Goal: Task Accomplishment & Management: Use online tool/utility

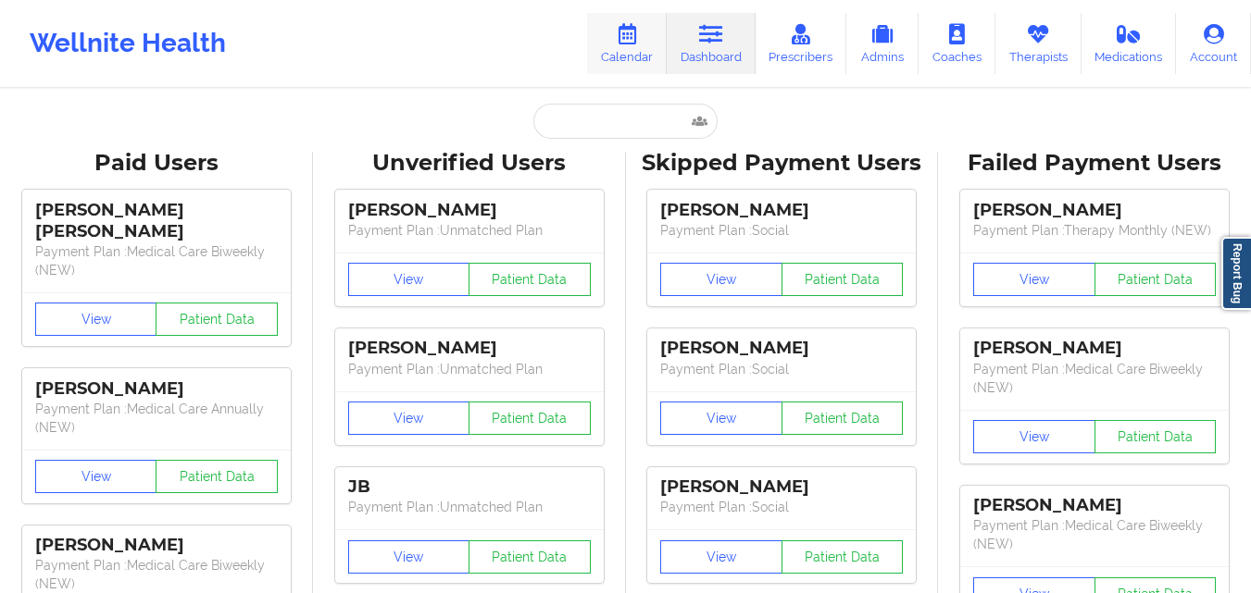
click at [617, 54] on link "Calendar" at bounding box center [627, 43] width 80 height 61
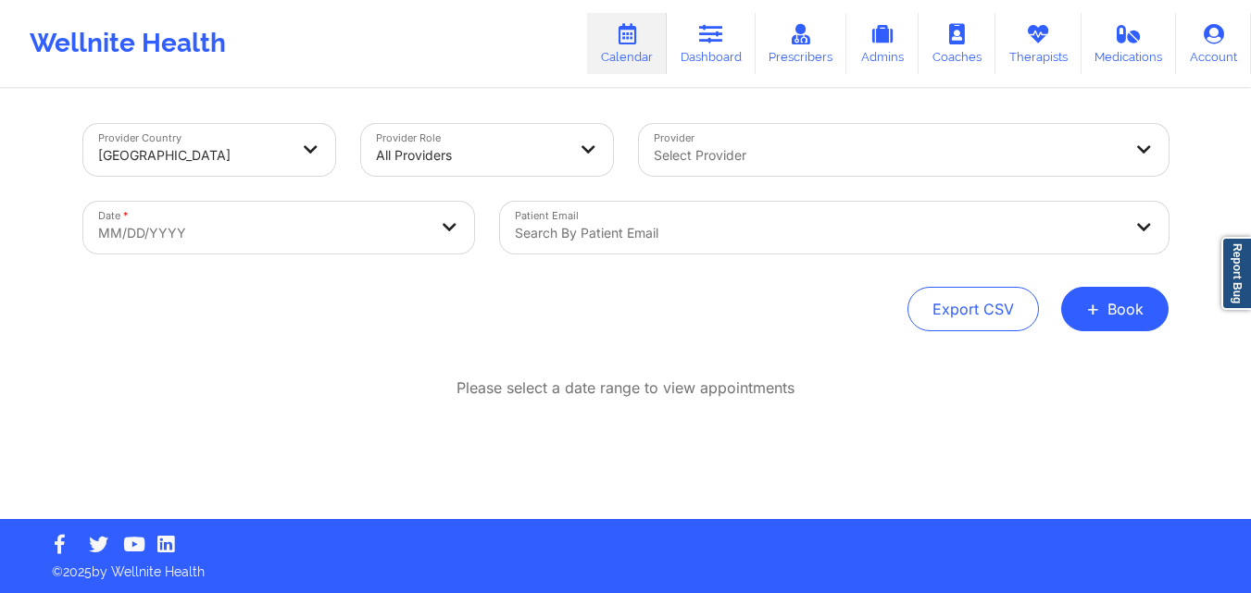
select select "2025-8"
select select "2025-9"
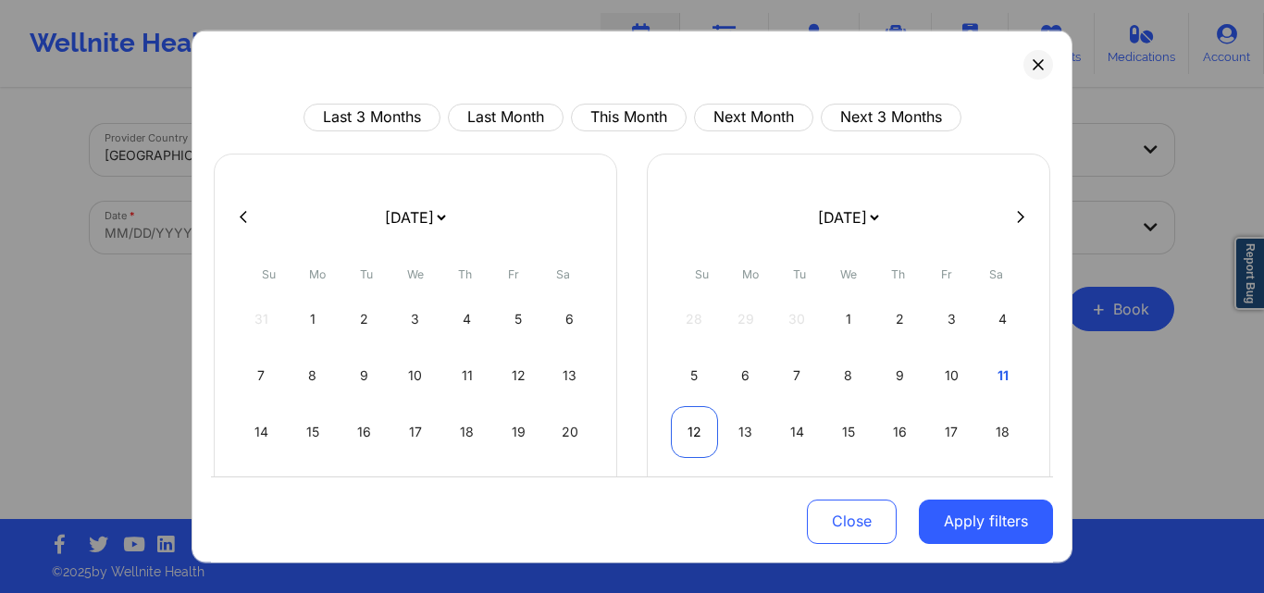
click at [691, 426] on div "12" at bounding box center [694, 431] width 47 height 52
select select "2025-9"
select select "2025-10"
select select "2025-9"
select select "2025-10"
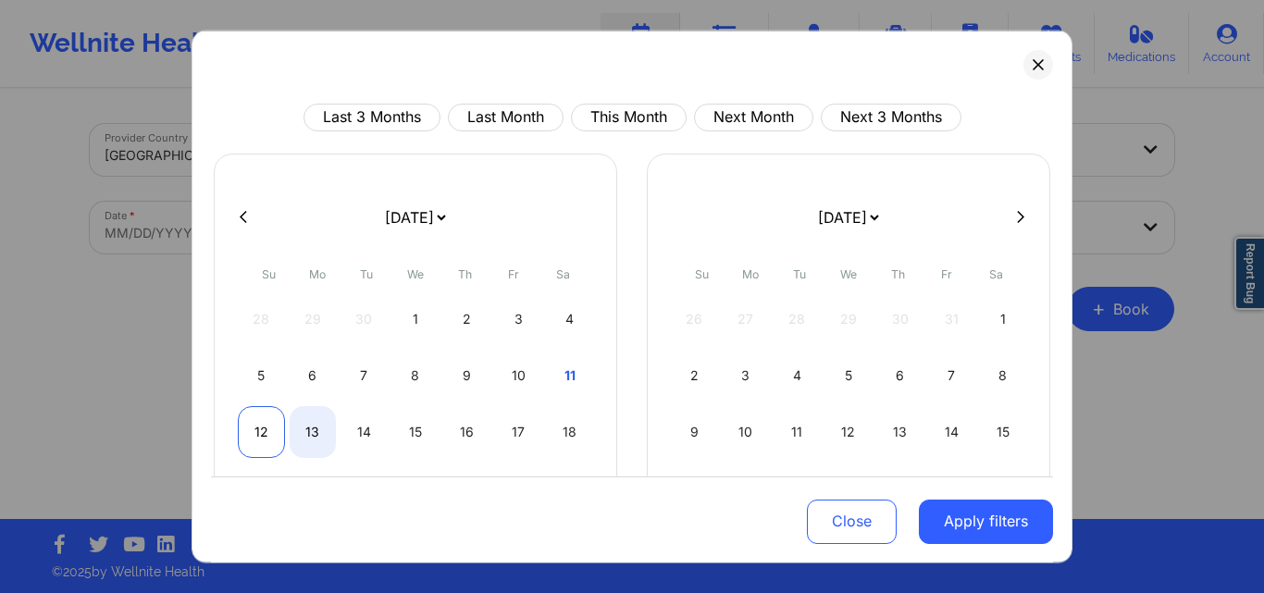
select select "2025-9"
select select "2025-10"
click at [257, 426] on div "12" at bounding box center [261, 431] width 47 height 52
select select "2025-9"
select select "2025-10"
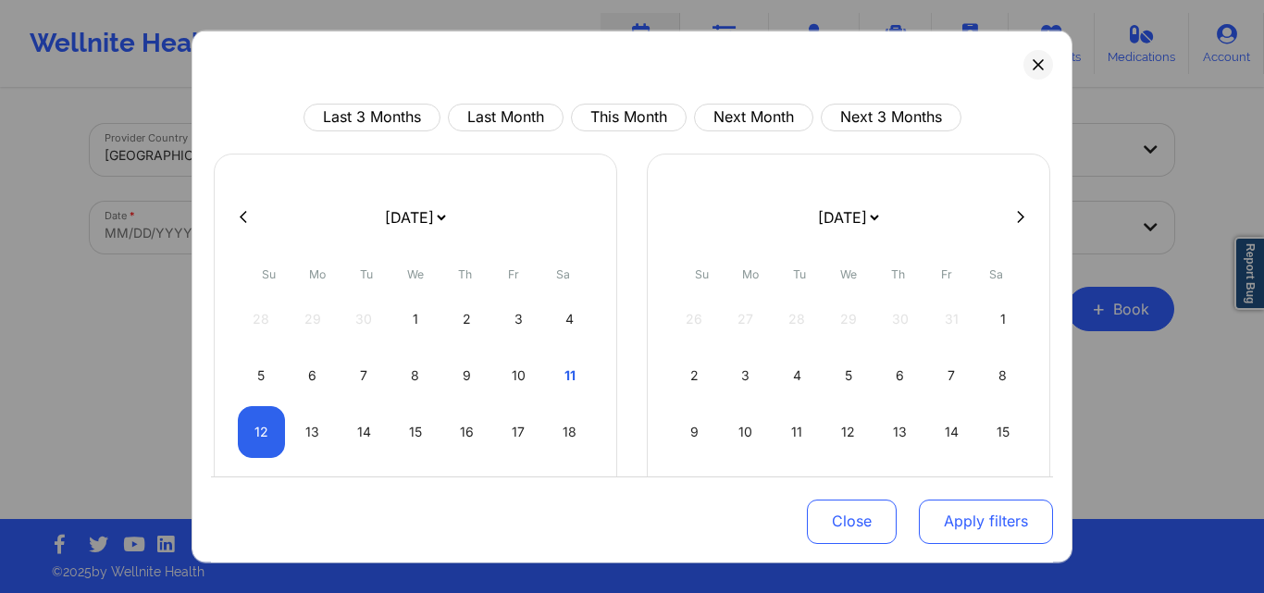
click at [970, 519] on button "Apply filters" at bounding box center [986, 522] width 134 height 44
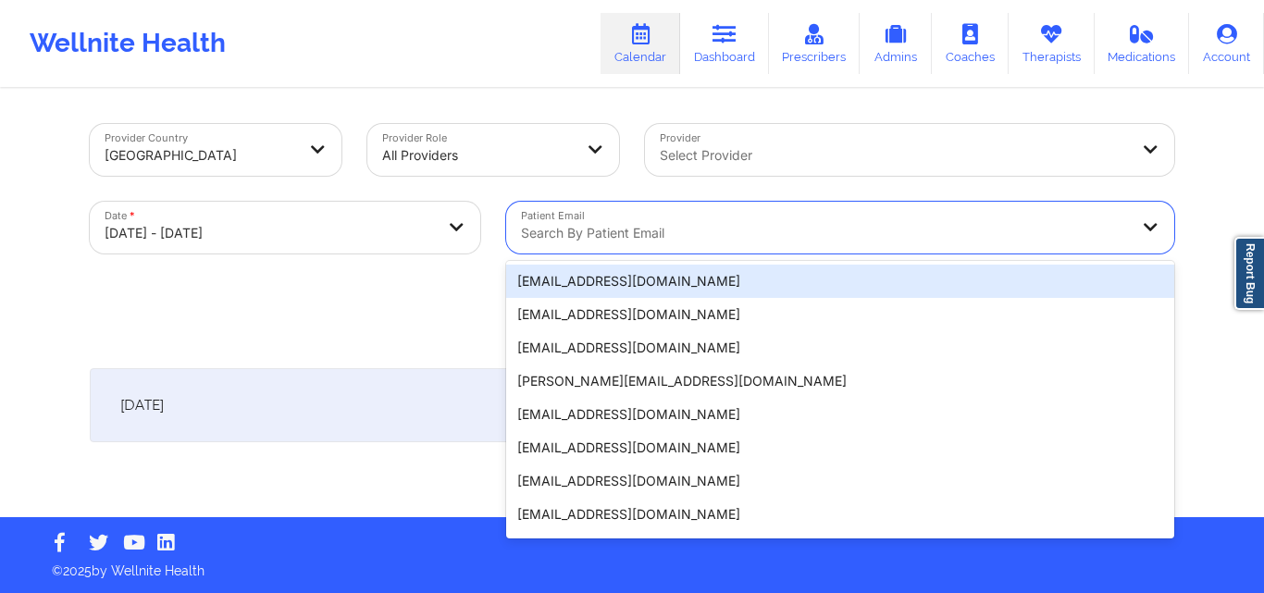
click at [607, 230] on div at bounding box center [824, 233] width 607 height 22
paste input "[EMAIL_ADDRESS][DOMAIN_NAME]"
type input "[EMAIL_ADDRESS][DOMAIN_NAME]"
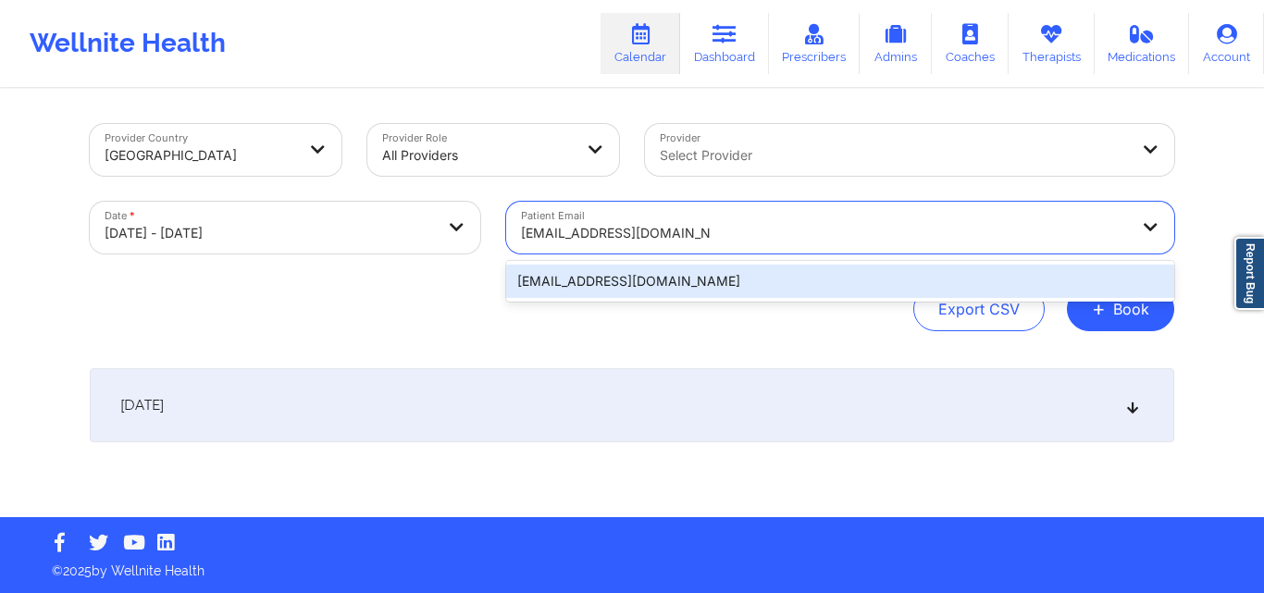
click at [776, 280] on div "[EMAIL_ADDRESS][DOMAIN_NAME]" at bounding box center [840, 281] width 668 height 33
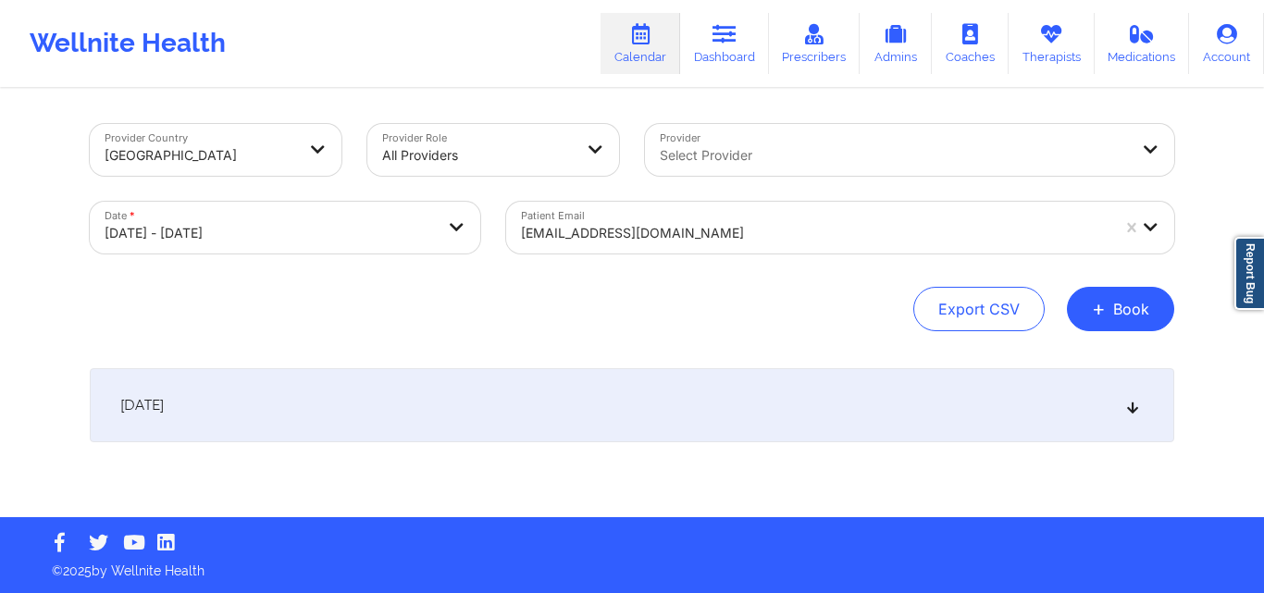
click at [1139, 408] on icon at bounding box center [1134, 405] width 16 height 13
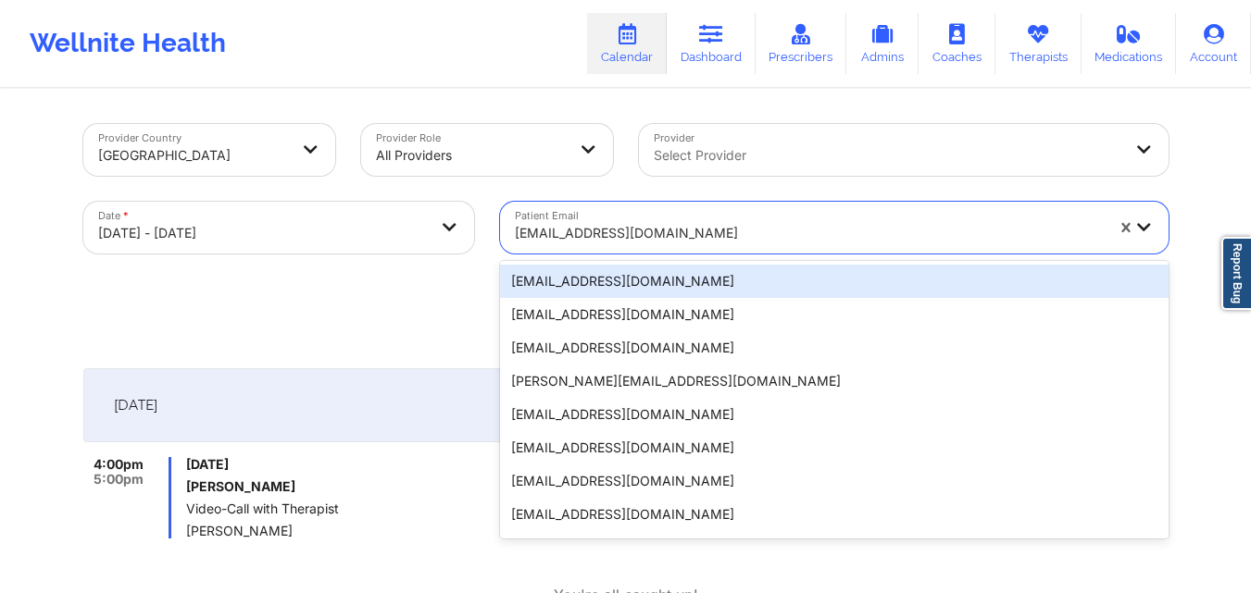
click at [694, 216] on div "[EMAIL_ADDRESS][DOMAIN_NAME]" at bounding box center [809, 233] width 589 height 41
paste input "[EMAIL_ADDRESS][DOMAIN_NAME]"
type input "[EMAIL_ADDRESS][DOMAIN_NAME]"
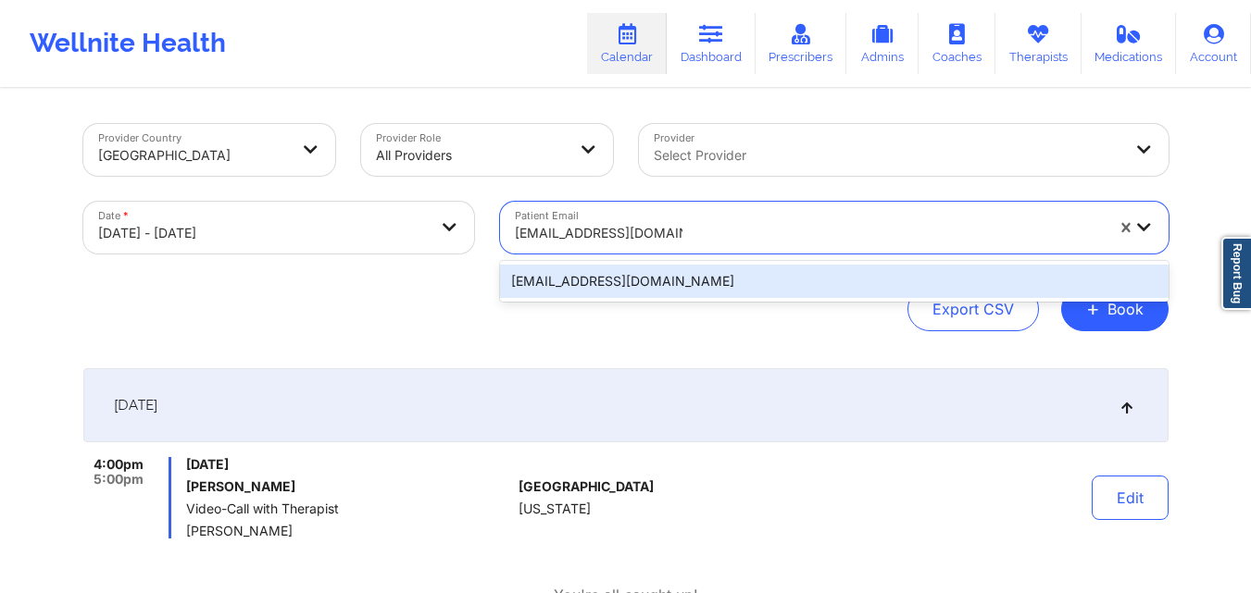
click at [796, 272] on div "[EMAIL_ADDRESS][DOMAIN_NAME]" at bounding box center [834, 281] width 668 height 33
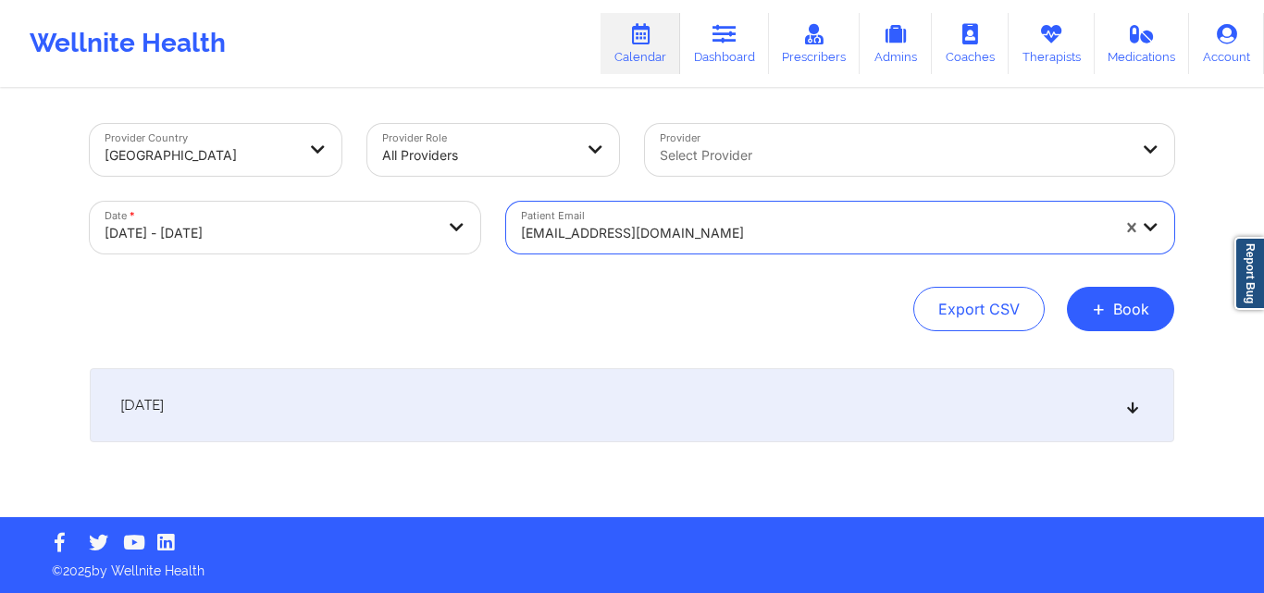
click at [1138, 406] on icon at bounding box center [1134, 405] width 16 height 13
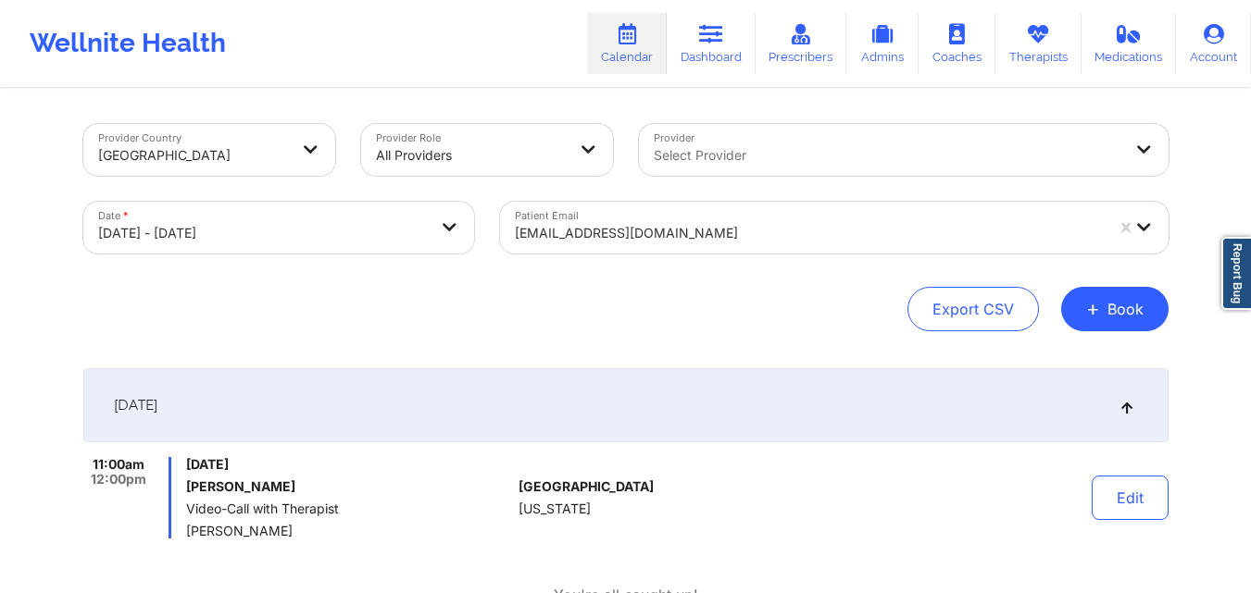
click at [762, 230] on div at bounding box center [809, 233] width 589 height 22
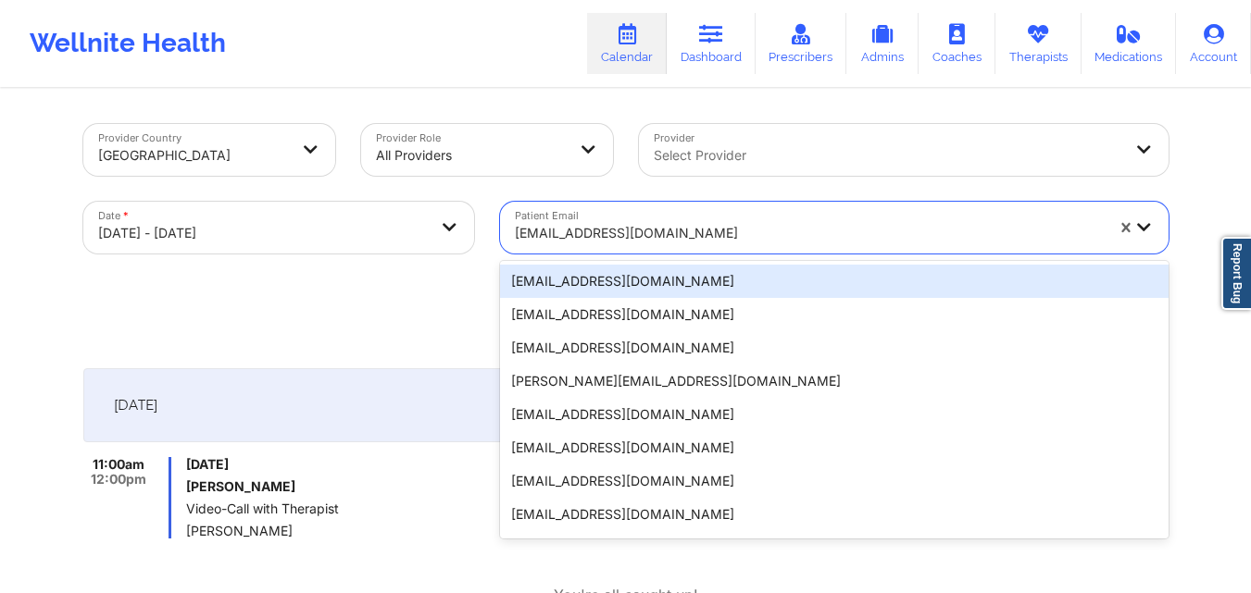
paste input "[EMAIL_ADDRESS][DOMAIN_NAME]"
type input "[EMAIL_ADDRESS][DOMAIN_NAME]"
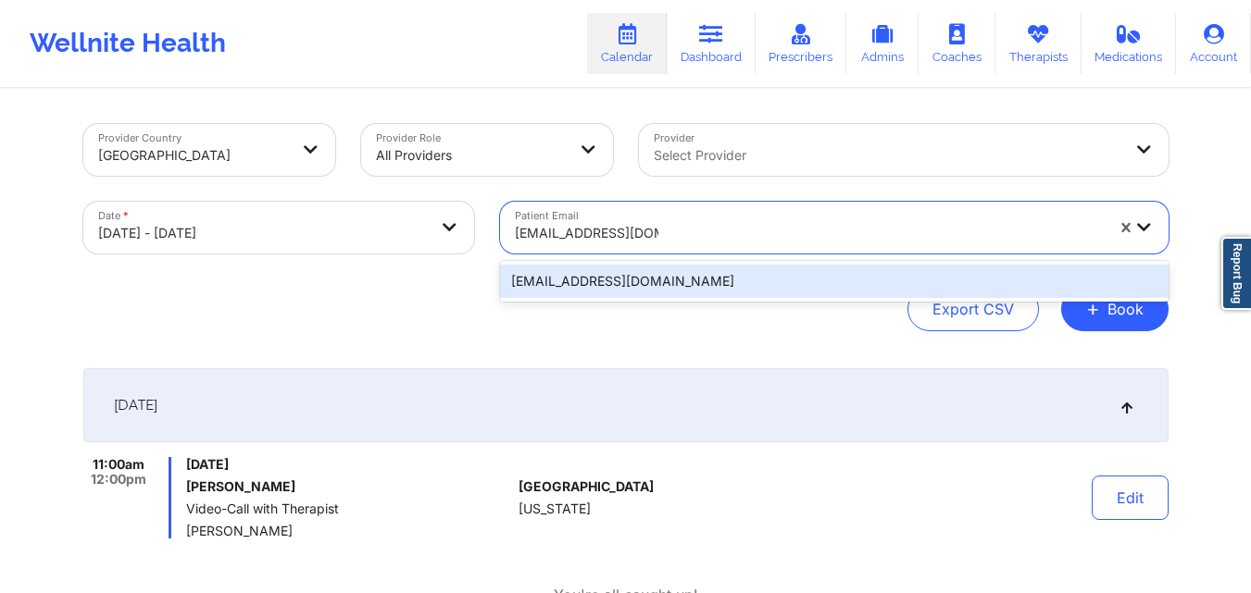
click at [812, 280] on div "[EMAIL_ADDRESS][DOMAIN_NAME]" at bounding box center [834, 281] width 668 height 33
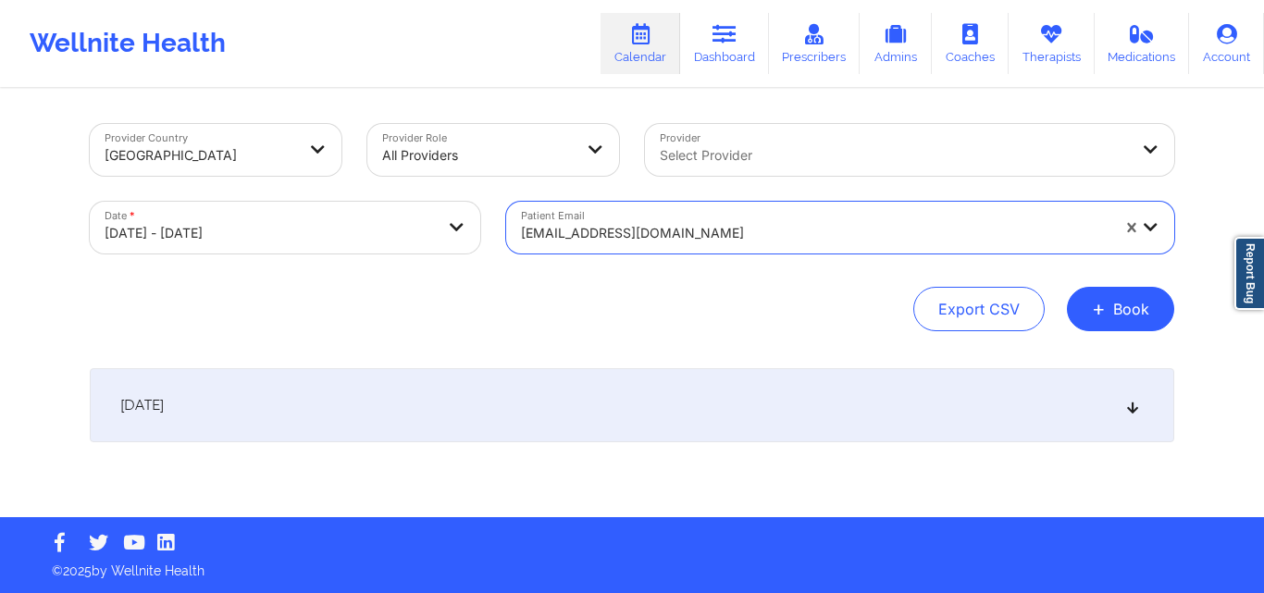
click at [1140, 400] on icon at bounding box center [1134, 405] width 16 height 13
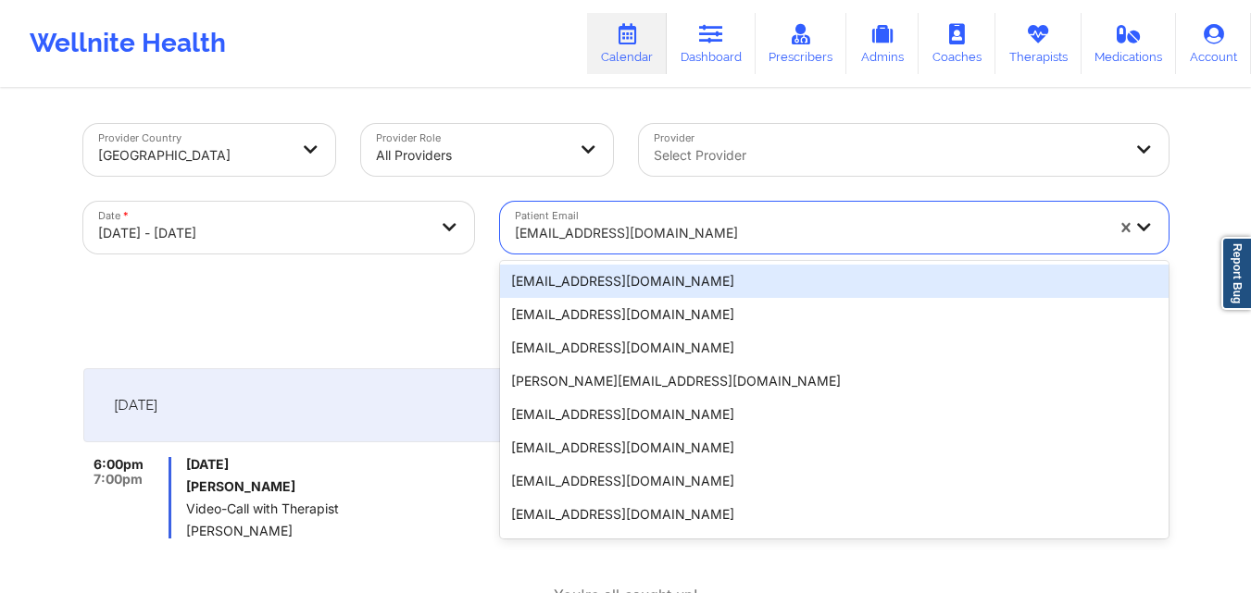
click at [776, 241] on div at bounding box center [809, 233] width 589 height 22
paste input "[PERSON_NAME][EMAIL_ADDRESS][DOMAIN_NAME]"
type input "[PERSON_NAME][EMAIL_ADDRESS][DOMAIN_NAME]"
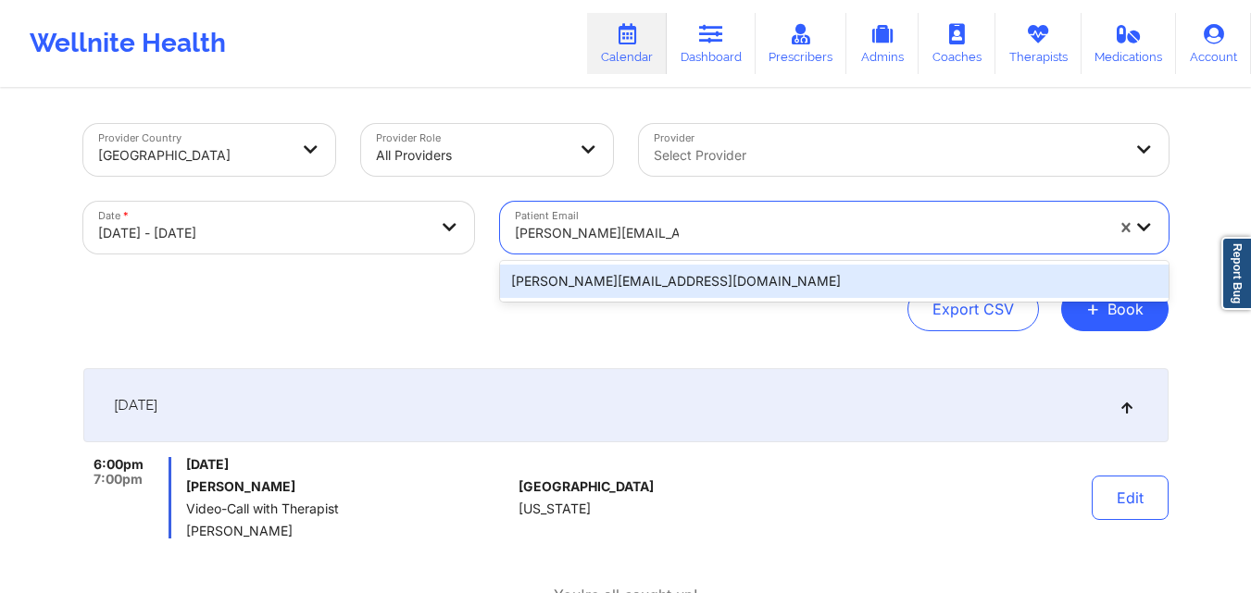
click at [788, 285] on div "[PERSON_NAME][EMAIL_ADDRESS][DOMAIN_NAME]" at bounding box center [834, 281] width 668 height 33
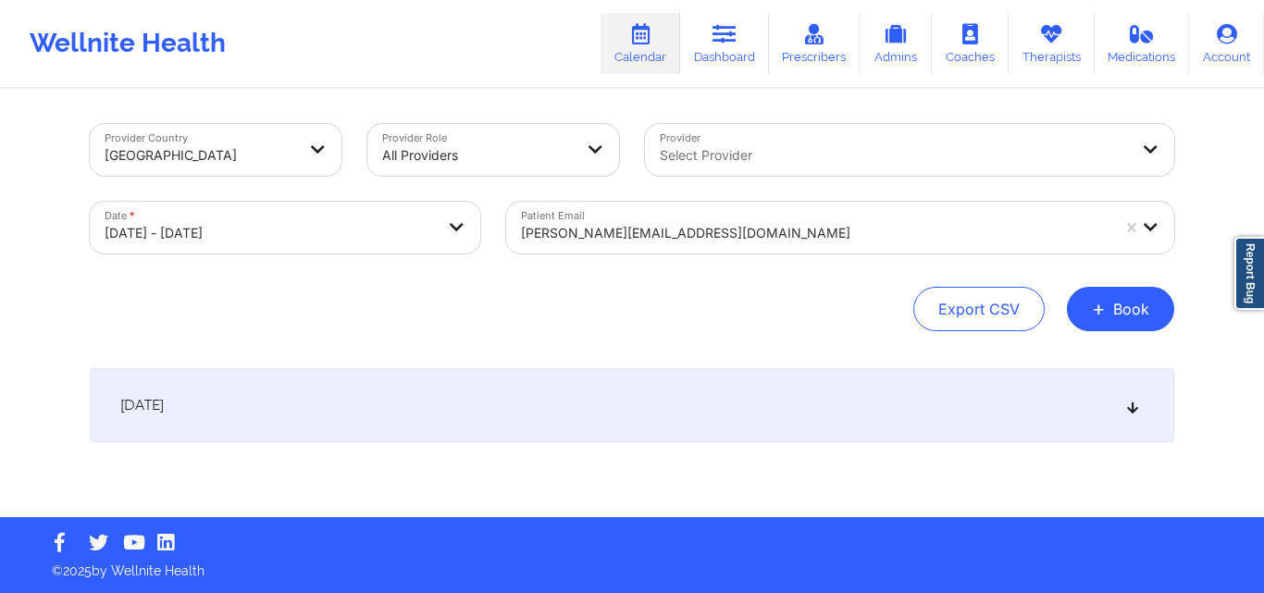
click at [1131, 407] on icon at bounding box center [1134, 405] width 16 height 13
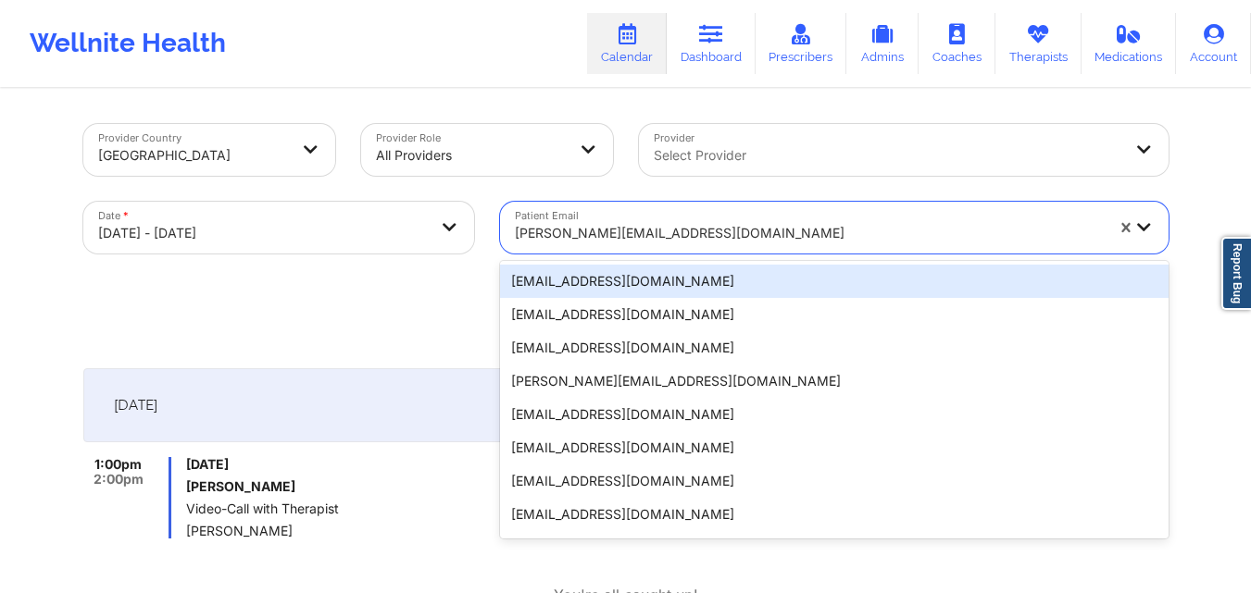
click at [680, 229] on div at bounding box center [809, 233] width 589 height 22
paste input "[EMAIL_ADDRESS][DOMAIN_NAME]"
type input "[EMAIL_ADDRESS][DOMAIN_NAME]"
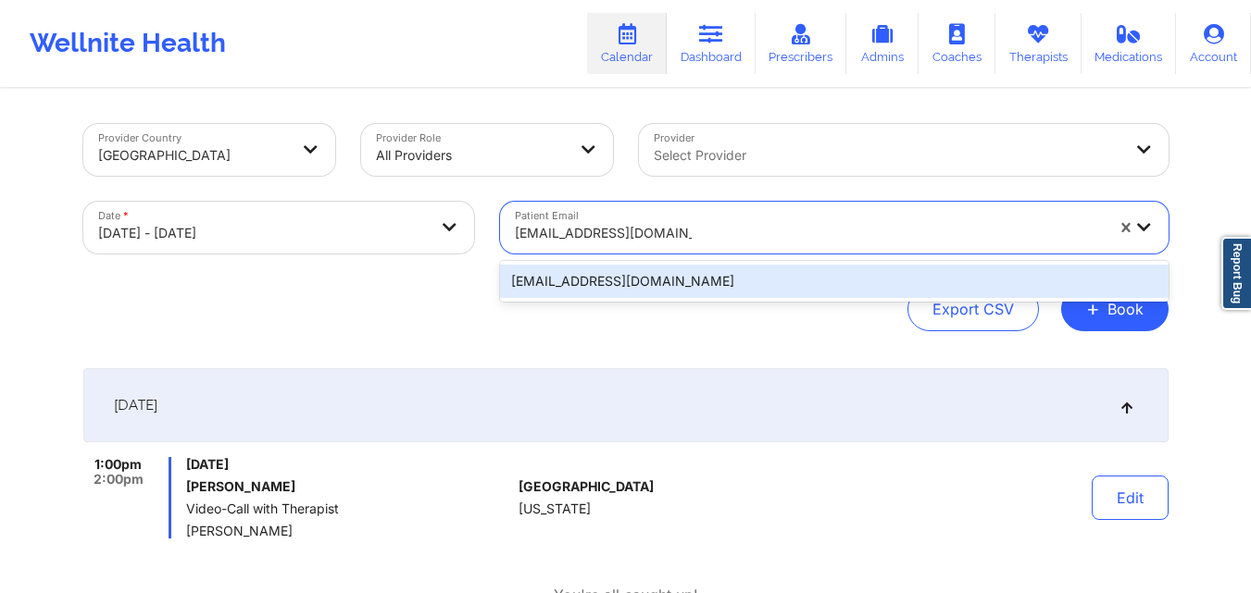
click at [747, 284] on div "[EMAIL_ADDRESS][DOMAIN_NAME]" at bounding box center [834, 281] width 668 height 33
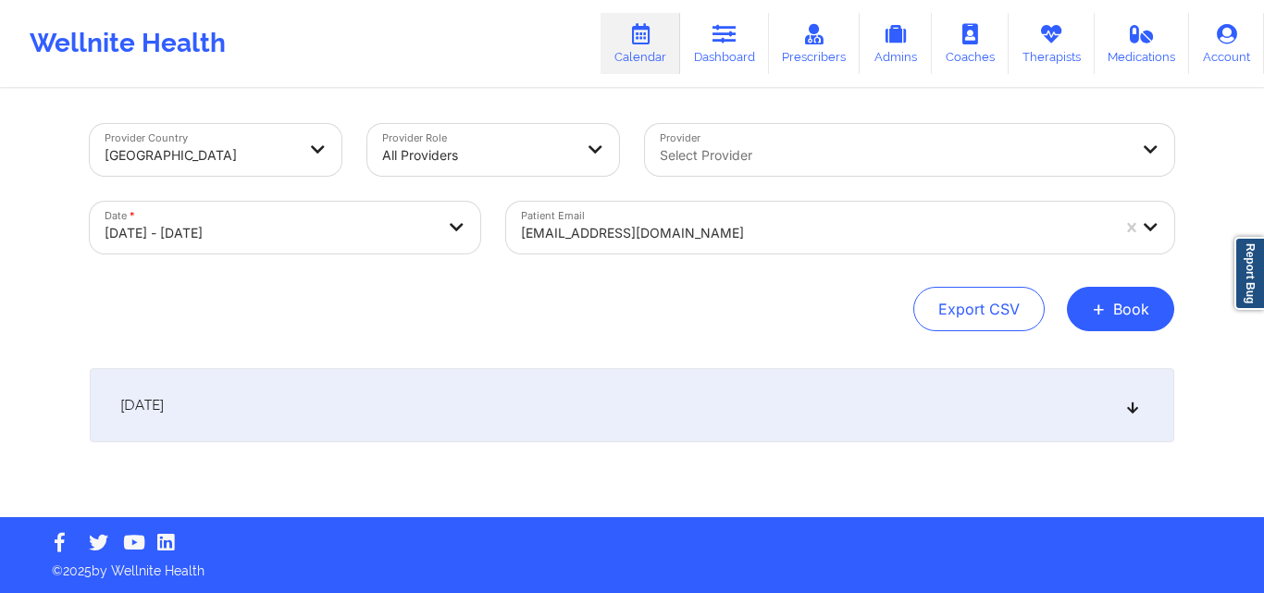
click at [1130, 412] on icon at bounding box center [1134, 405] width 16 height 13
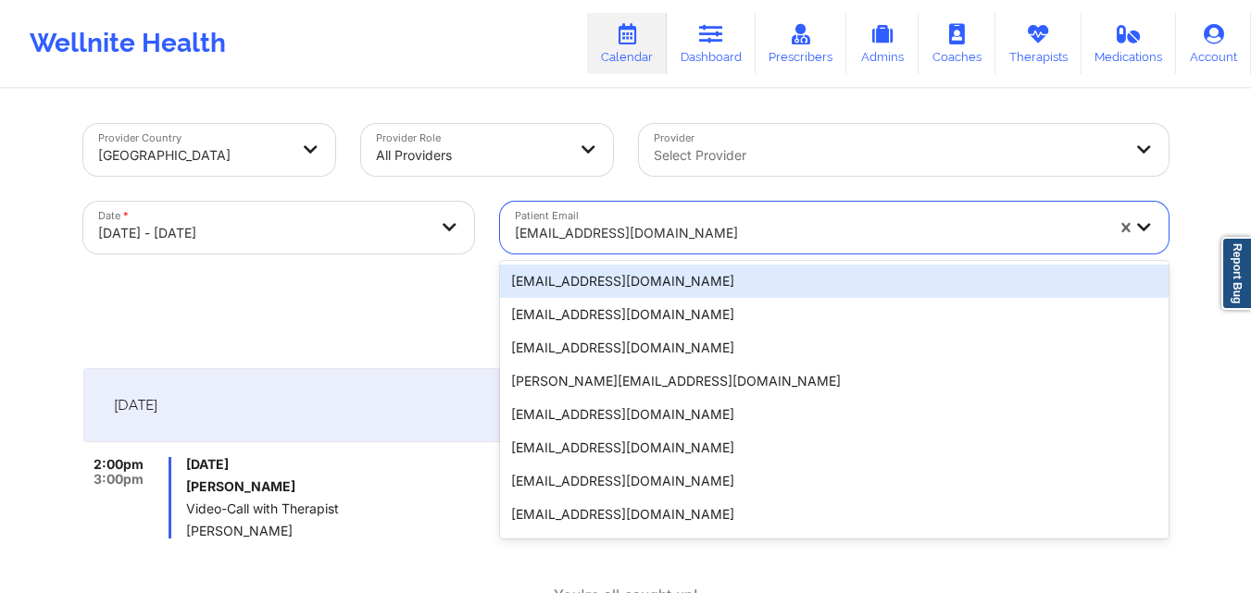
click at [732, 220] on div "[EMAIL_ADDRESS][DOMAIN_NAME]" at bounding box center [809, 233] width 589 height 41
paste input "[EMAIL_ADDRESS][DOMAIN_NAME]"
type input "[EMAIL_ADDRESS][DOMAIN_NAME]"
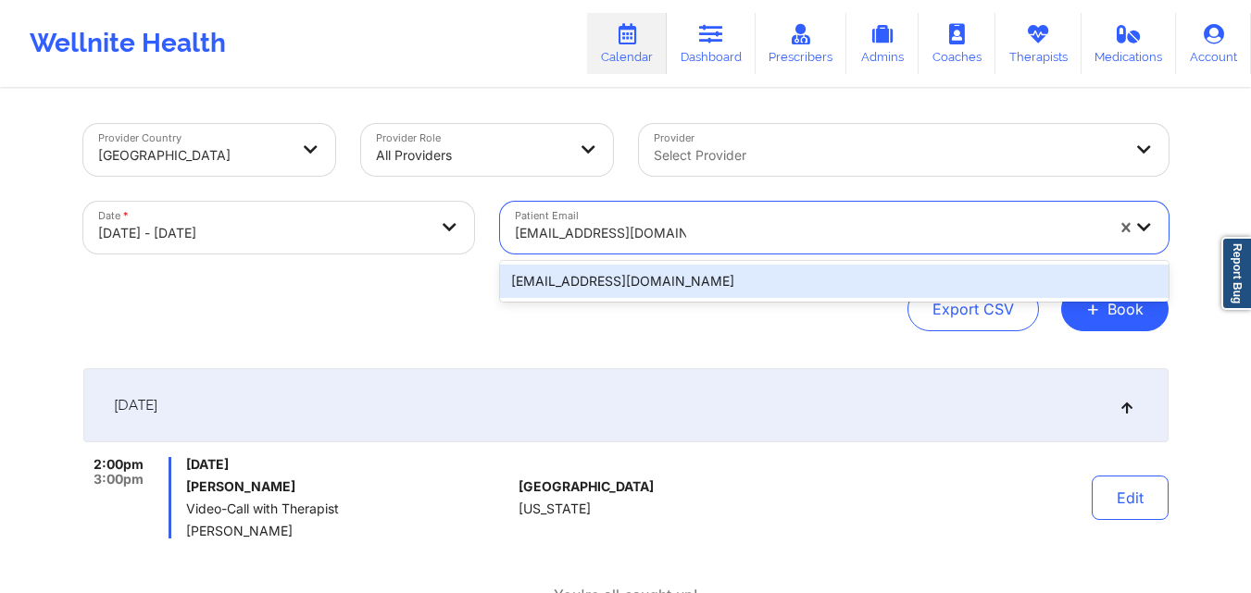
click at [786, 279] on div "[EMAIL_ADDRESS][DOMAIN_NAME]" at bounding box center [834, 281] width 668 height 33
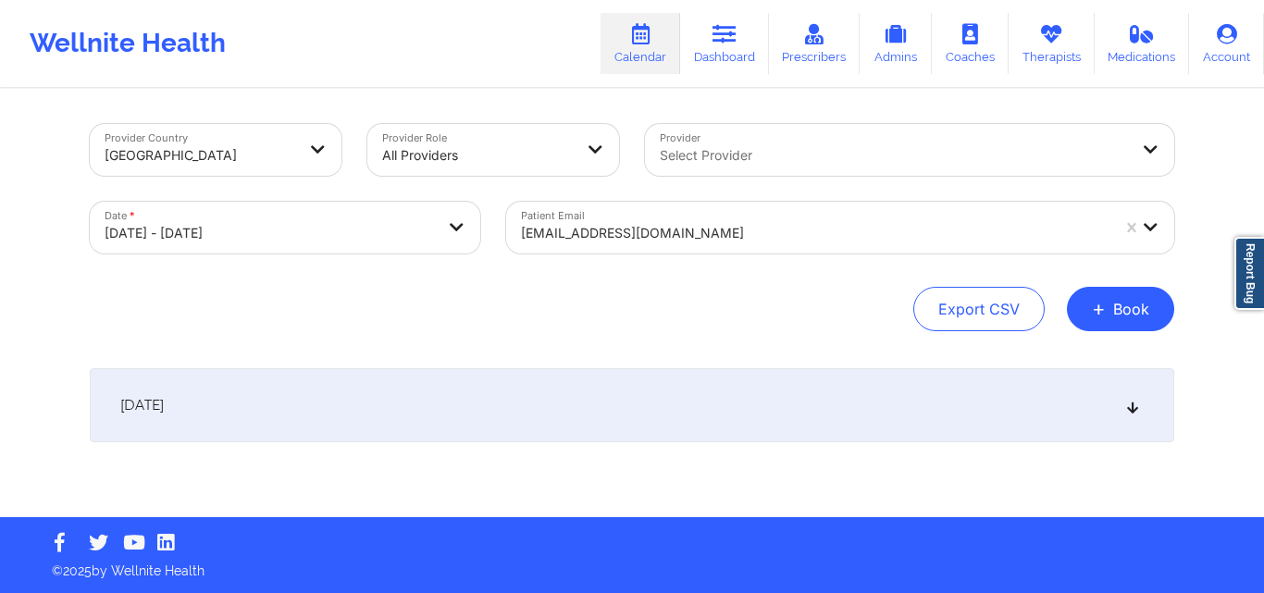
click at [1133, 399] on icon at bounding box center [1134, 405] width 16 height 13
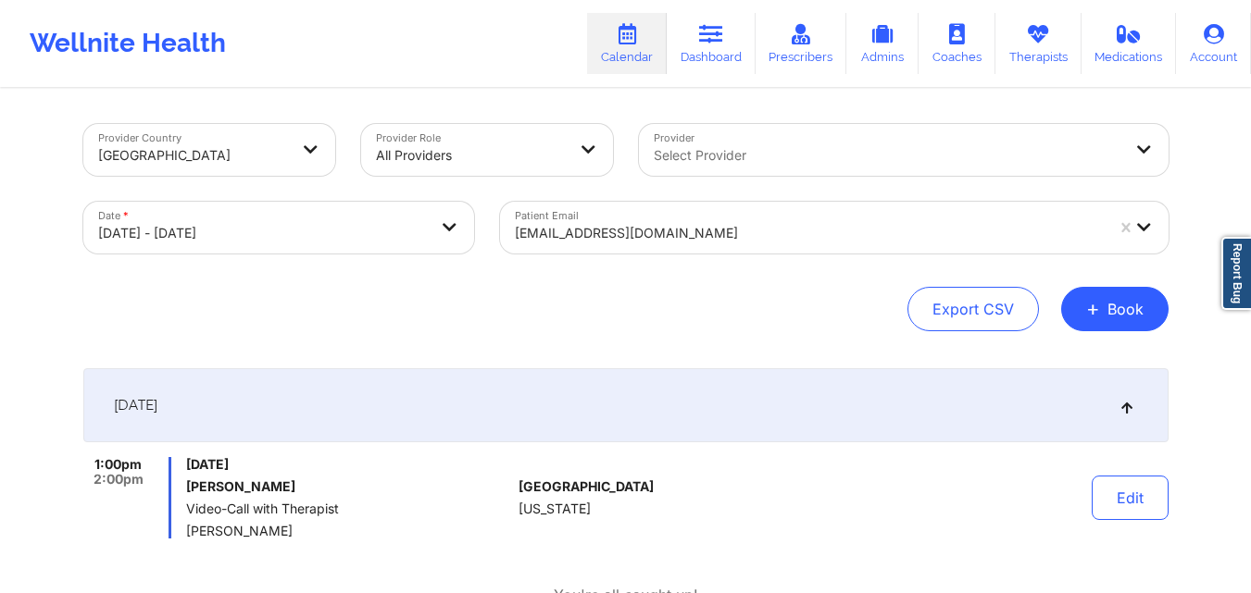
click at [717, 224] on div at bounding box center [809, 233] width 589 height 22
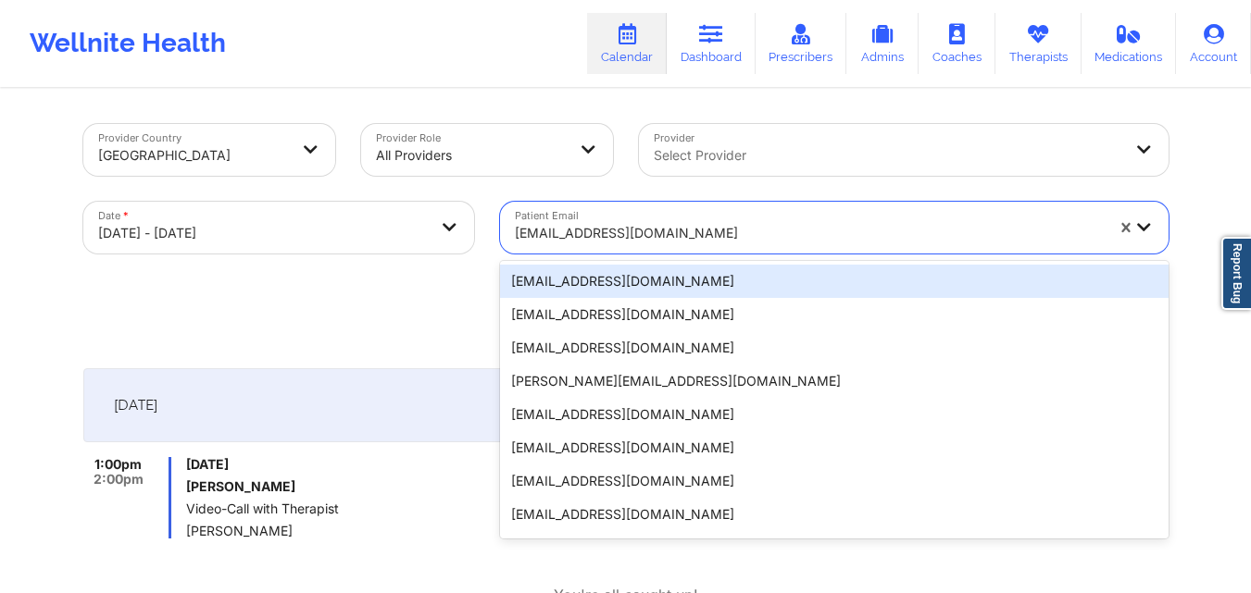
paste input "[EMAIL_ADDRESS][DOMAIN_NAME]"
type input "[EMAIL_ADDRESS][DOMAIN_NAME]"
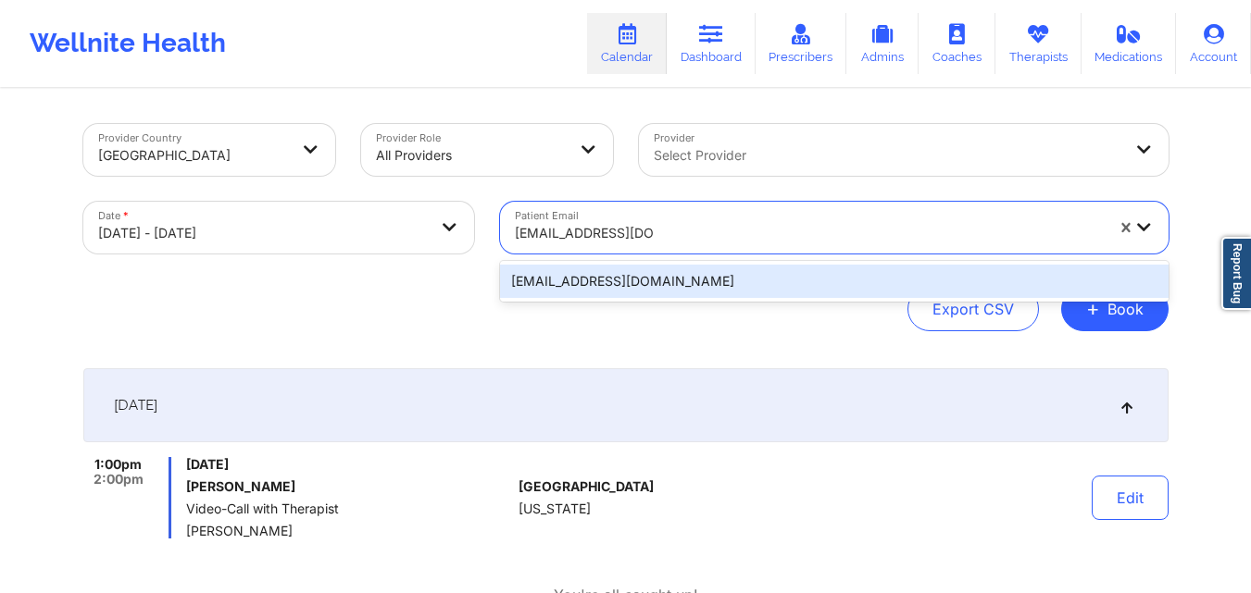
click at [774, 279] on div "[EMAIL_ADDRESS][DOMAIN_NAME]" at bounding box center [834, 281] width 668 height 33
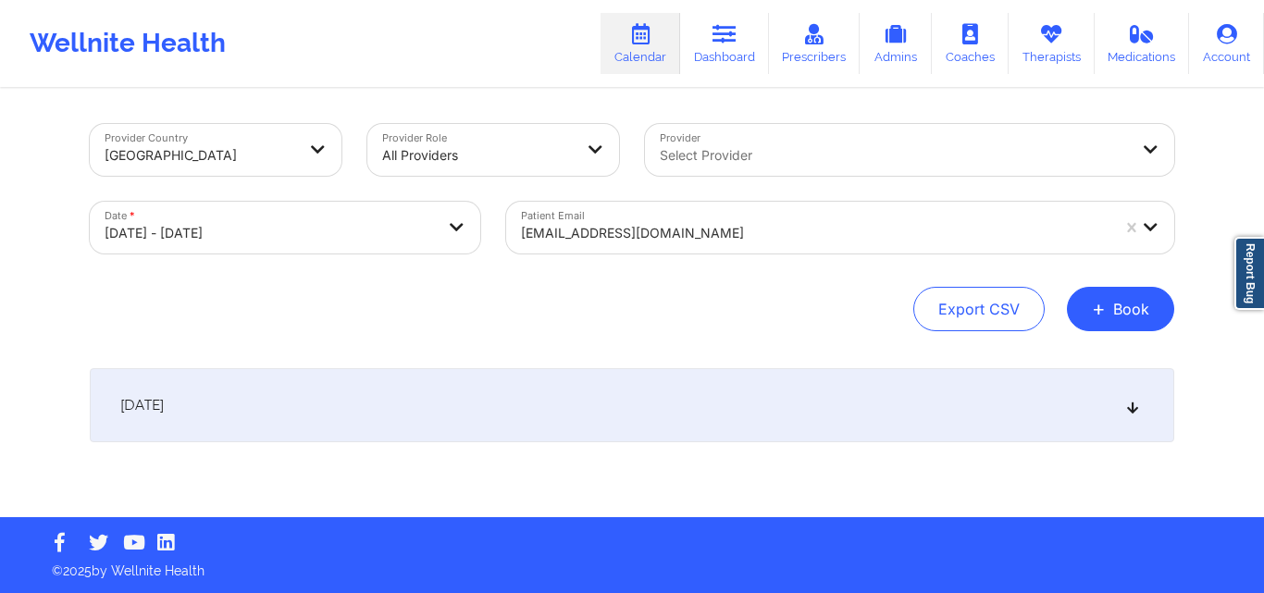
click at [1140, 407] on icon at bounding box center [1134, 405] width 16 height 13
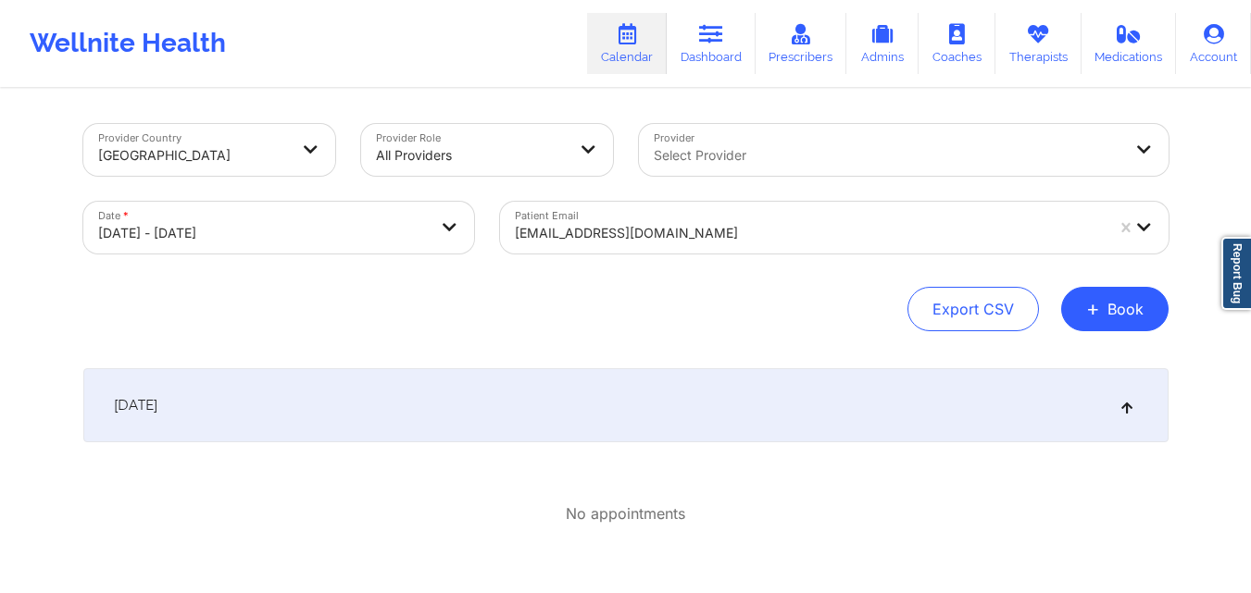
click at [709, 232] on div at bounding box center [809, 233] width 589 height 22
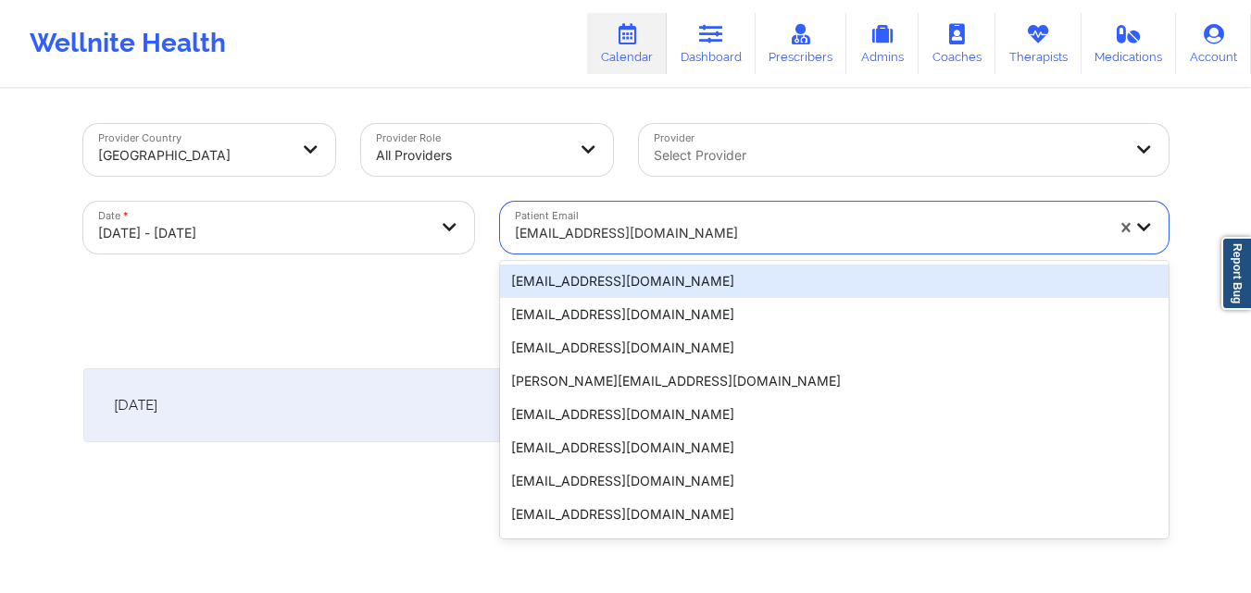
paste input "[EMAIL_ADDRESS][DOMAIN_NAME]"
type input "[EMAIL_ADDRESS][DOMAIN_NAME]"
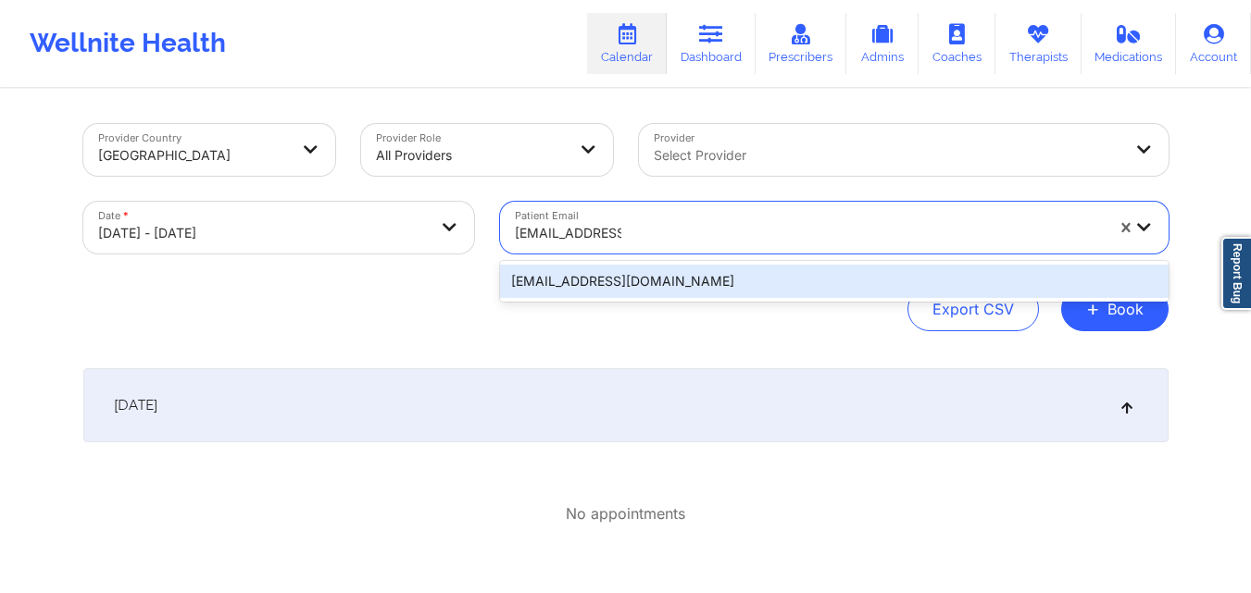
click at [742, 284] on div "[EMAIL_ADDRESS][DOMAIN_NAME]" at bounding box center [834, 281] width 668 height 33
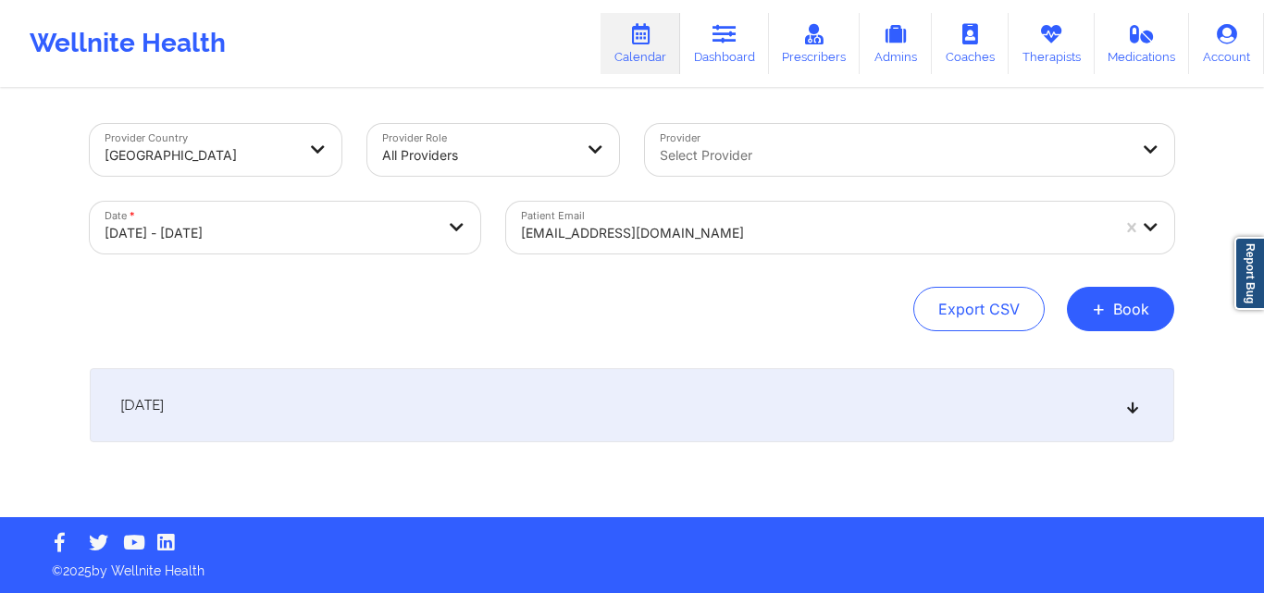
click at [1127, 406] on icon at bounding box center [1134, 405] width 16 height 13
